Goal: Find specific page/section: Find specific page/section

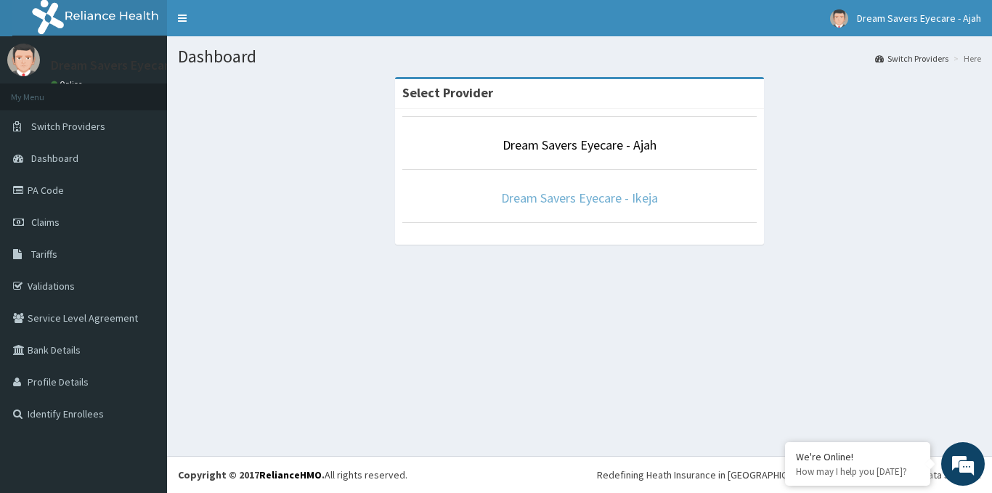
click at [552, 192] on link "Dream Savers Eyecare - Ikeja" at bounding box center [579, 198] width 157 height 17
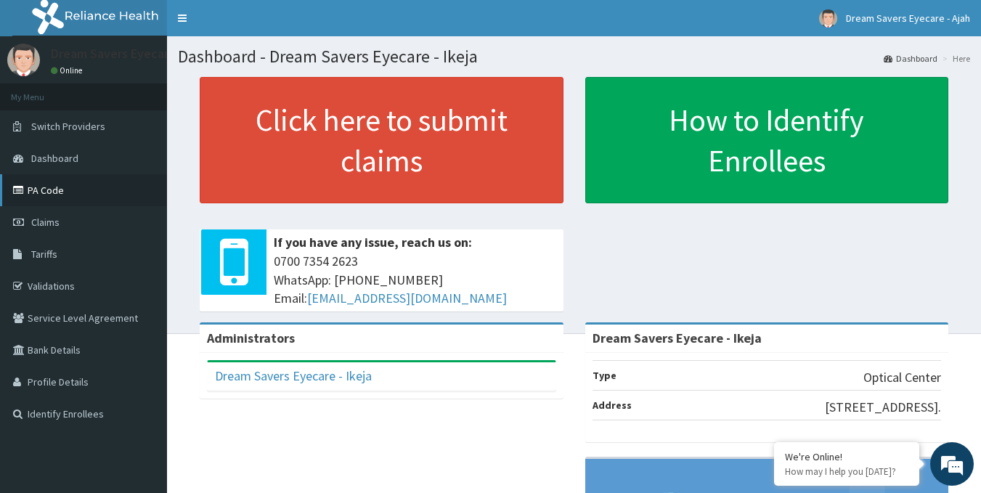
click at [50, 189] on link "PA Code" at bounding box center [83, 190] width 167 height 32
